Goal: Task Accomplishment & Management: Manage account settings

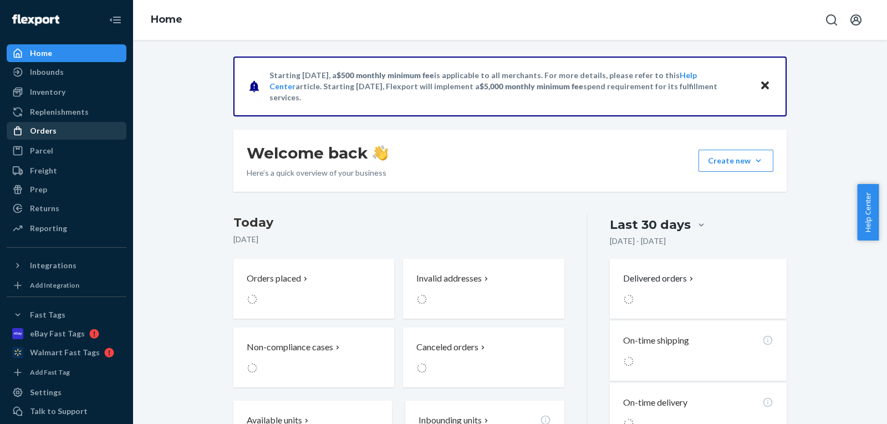
click at [53, 129] on div "Orders" at bounding box center [43, 130] width 27 height 11
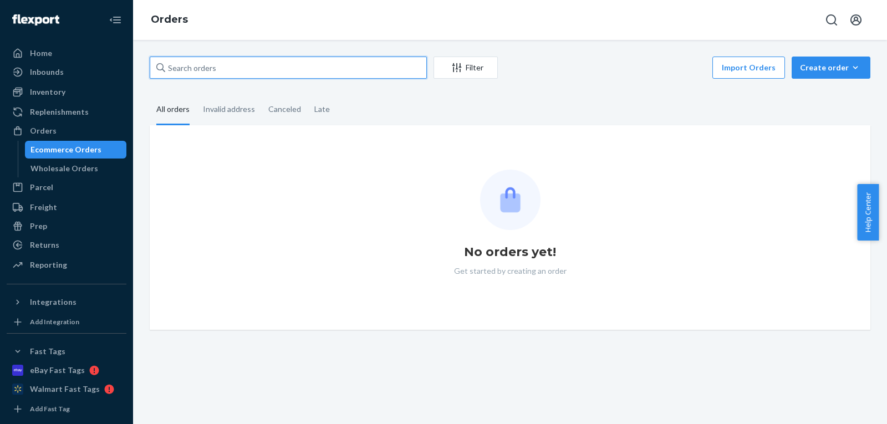
click at [312, 68] on input "text" at bounding box center [288, 68] width 277 height 22
paste input "[PERSON_NAME]"
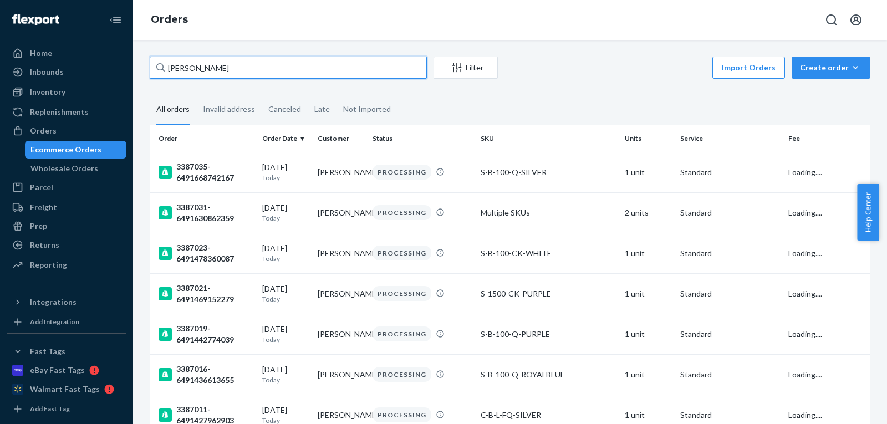
type input "[PERSON_NAME]"
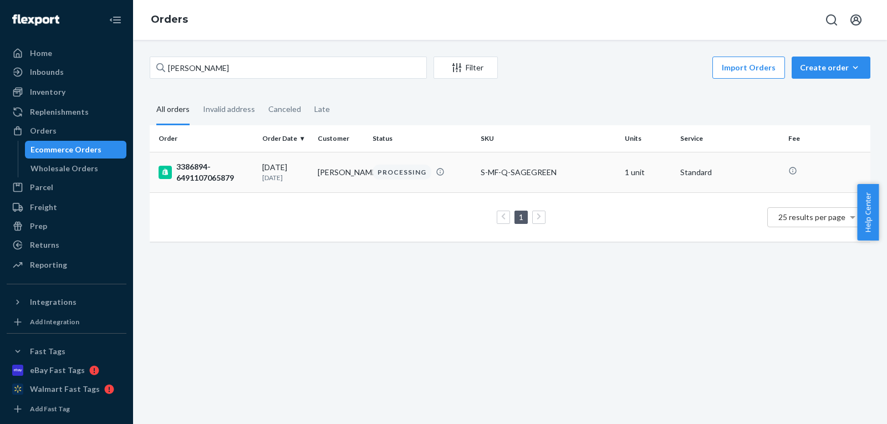
click at [552, 171] on div "S-MF-Q-SAGEGREEN" at bounding box center [548, 172] width 135 height 11
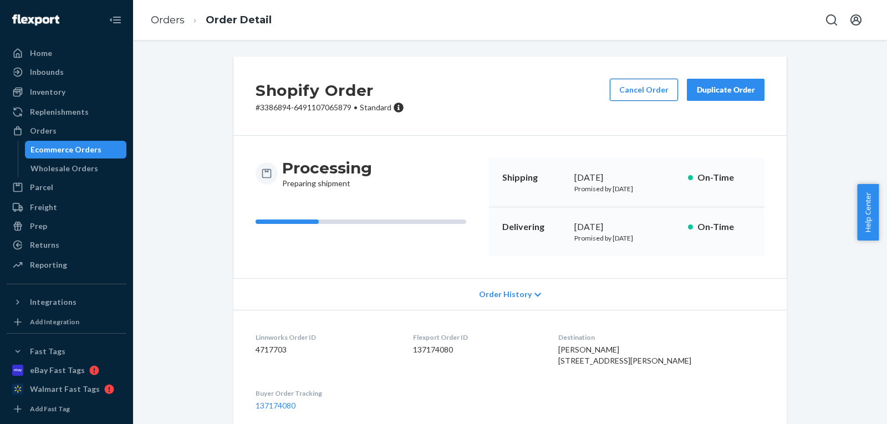
click at [631, 98] on button "Cancel Order" at bounding box center [644, 90] width 68 height 22
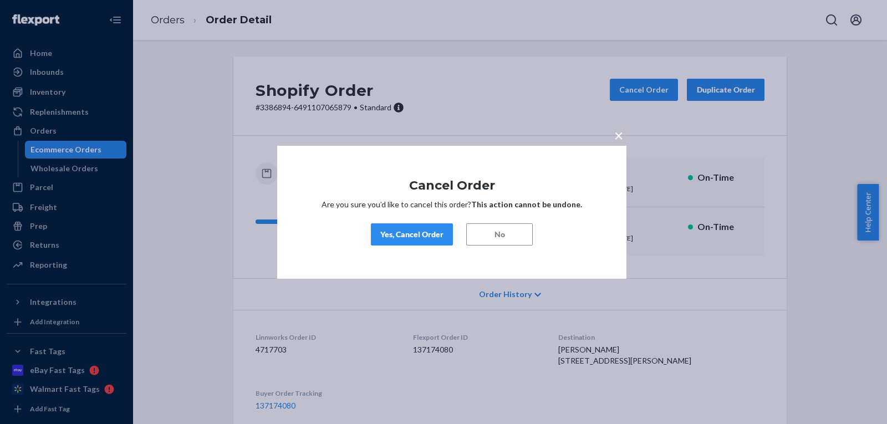
click at [429, 233] on div "Yes, Cancel Order" at bounding box center [411, 234] width 63 height 11
